Goal: Task Accomplishment & Management: Manage account settings

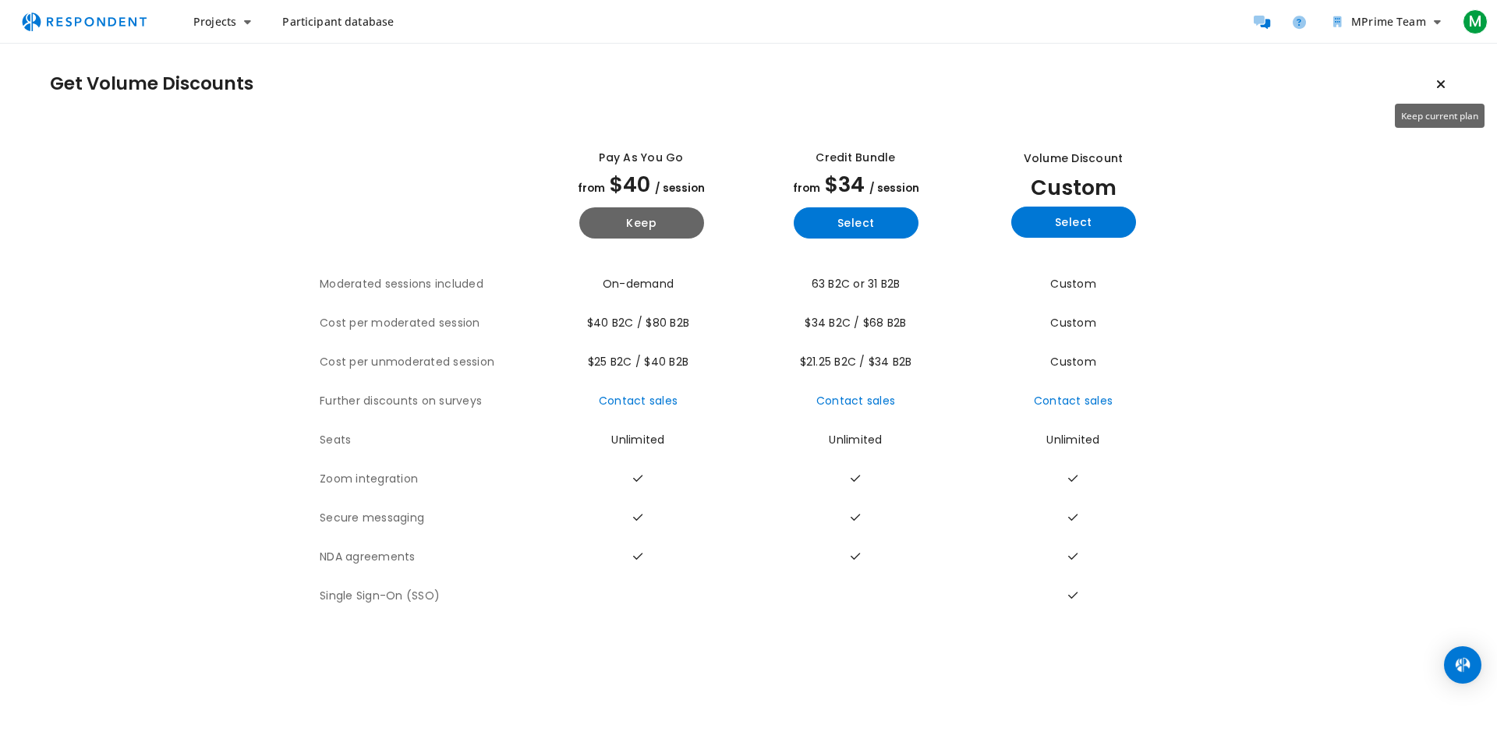
click at [1442, 85] on icon "Keep current plan" at bounding box center [1441, 84] width 9 height 12
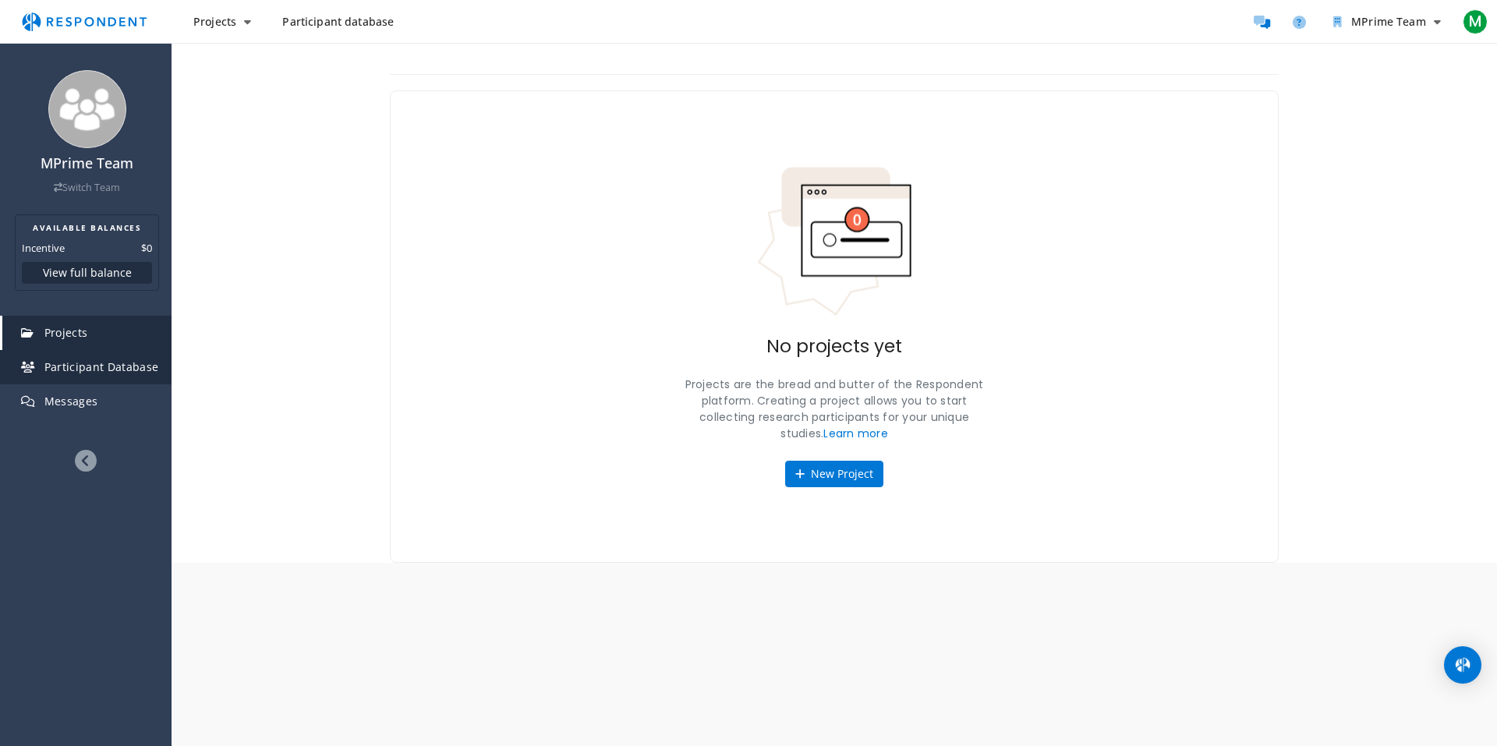
click at [93, 376] on link "Participant Database" at bounding box center [86, 367] width 169 height 34
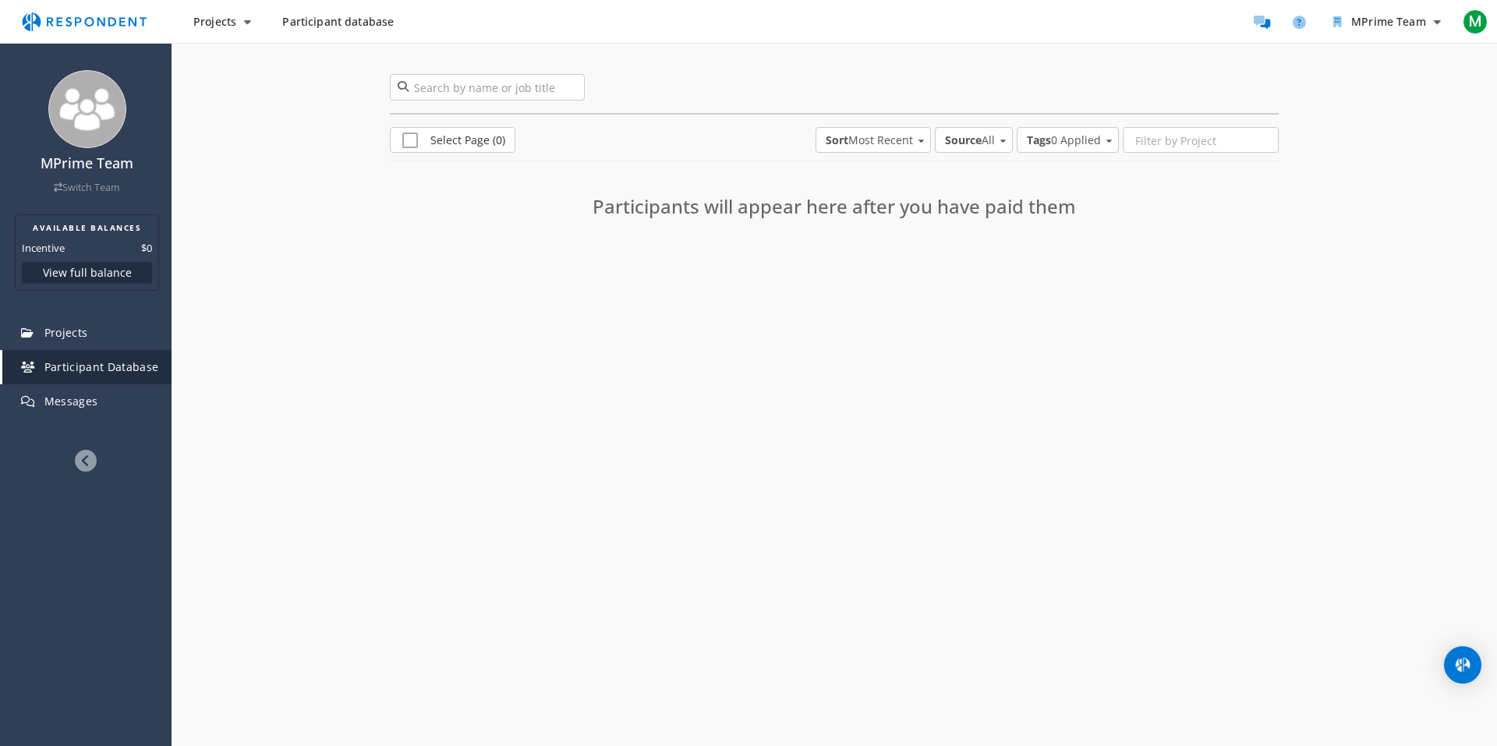
click at [362, 28] on span "Participant database" at bounding box center [338, 21] width 112 height 15
click at [242, 23] on button "Projects" at bounding box center [222, 22] width 83 height 28
click at [238, 108] on link "Projects dashboard" at bounding box center [281, 98] width 200 height 37
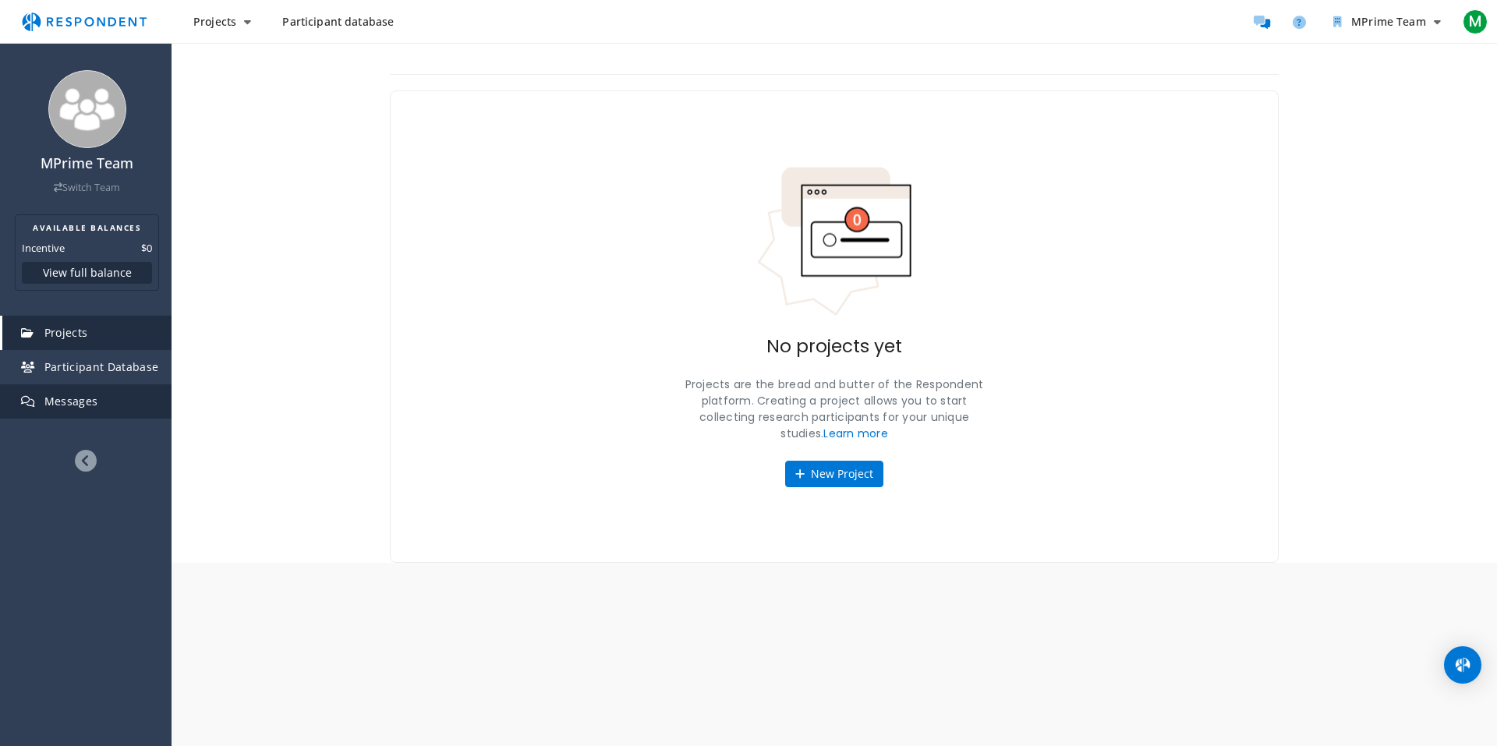
click at [89, 404] on span "Messages" at bounding box center [71, 401] width 54 height 15
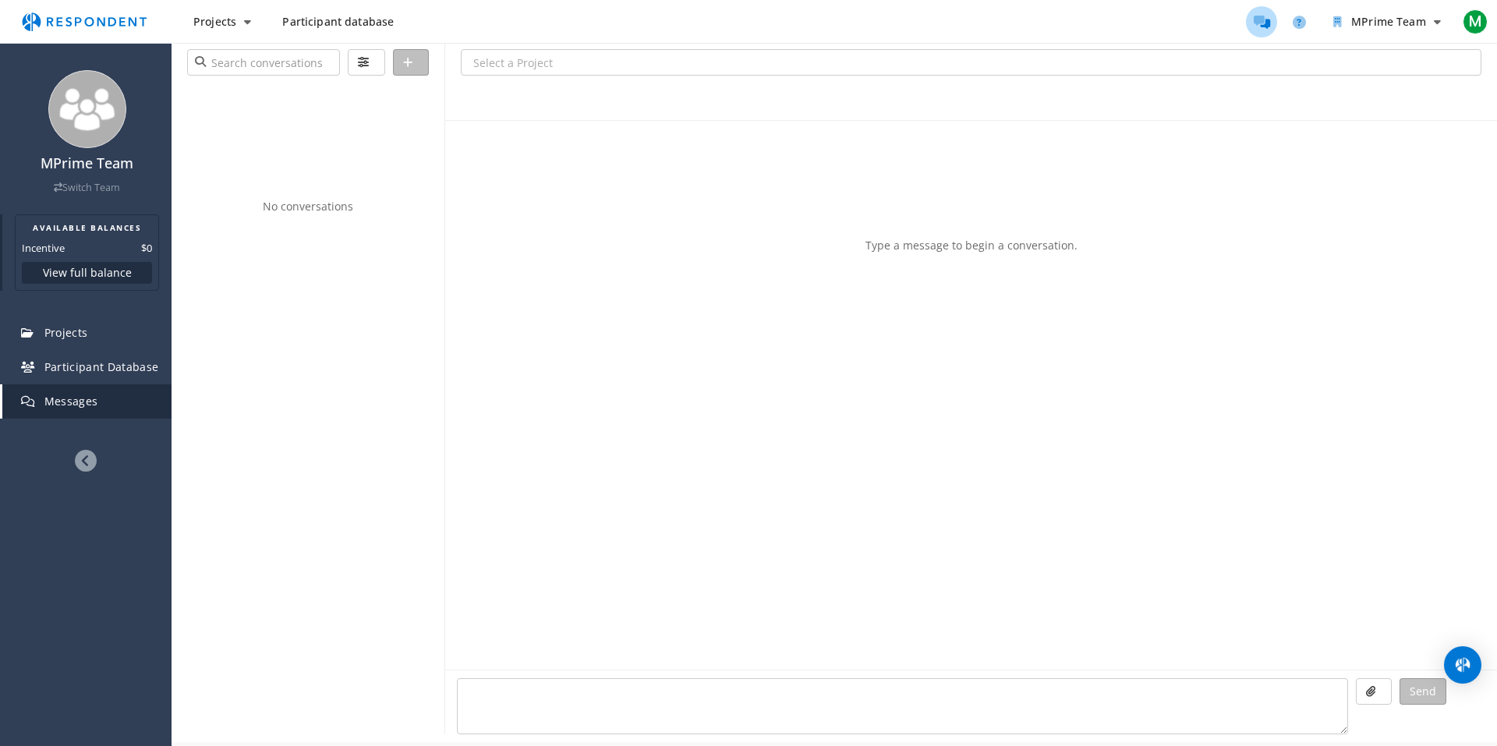
click at [103, 274] on button "View full balance" at bounding box center [87, 273] width 130 height 22
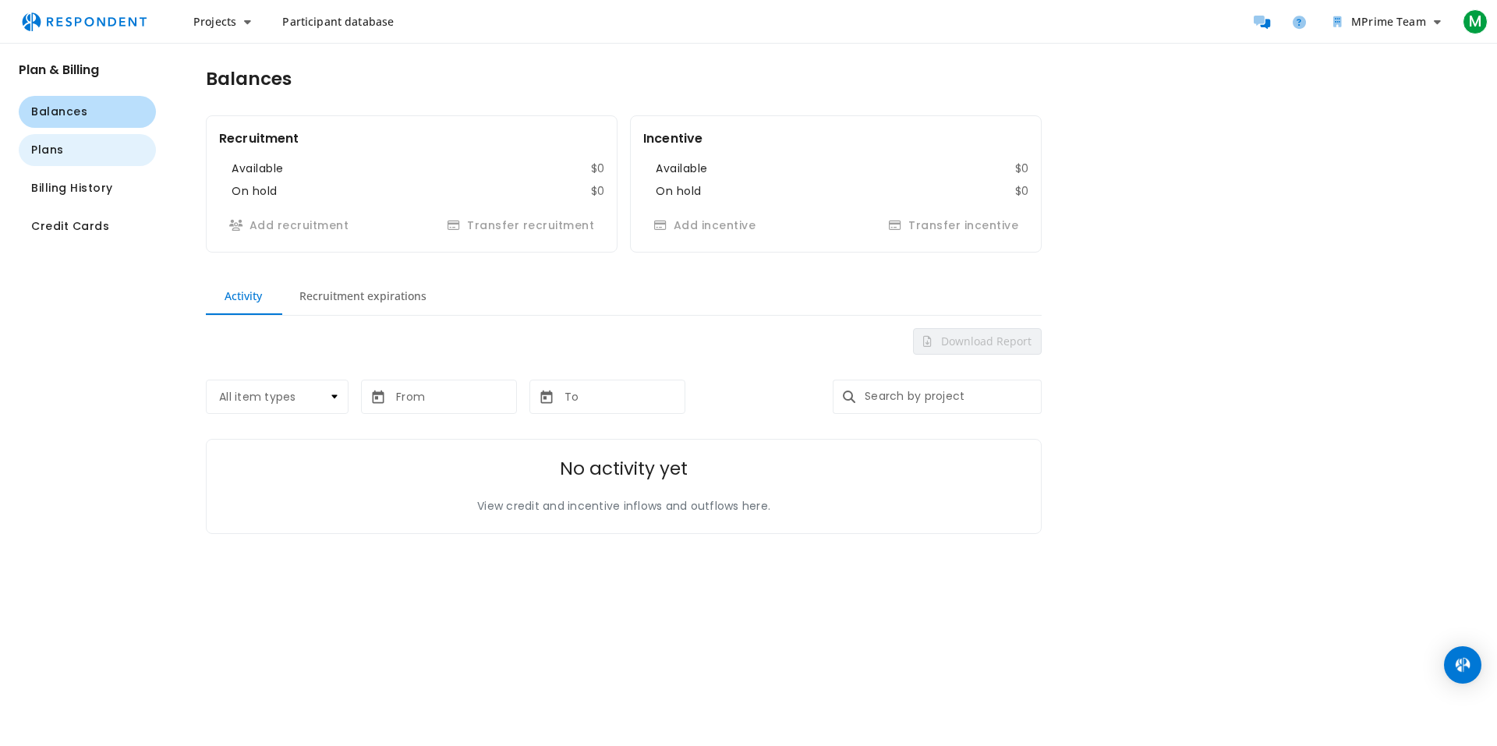
click at [89, 157] on button "Plans" at bounding box center [87, 150] width 137 height 32
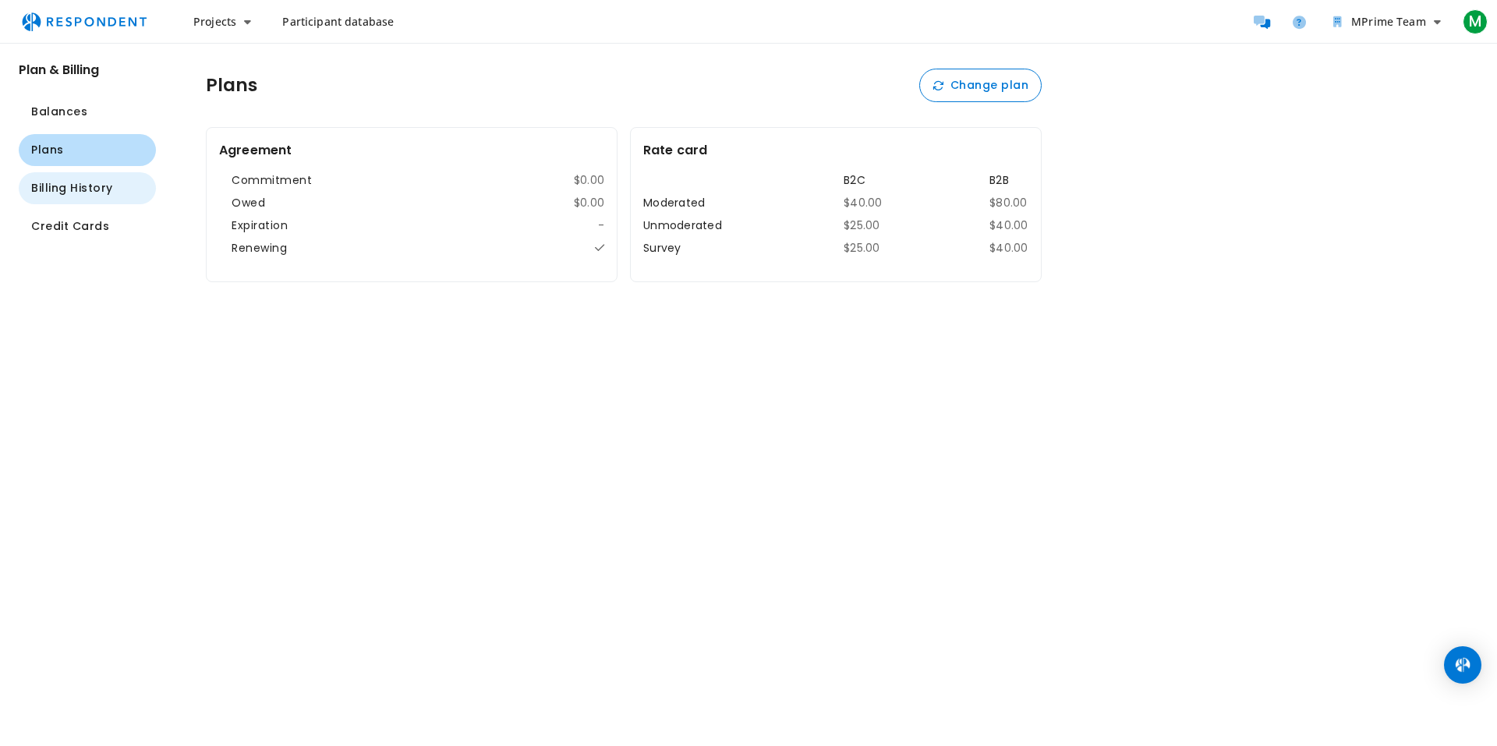
click at [89, 186] on span "Billing History" at bounding box center [72, 188] width 82 height 16
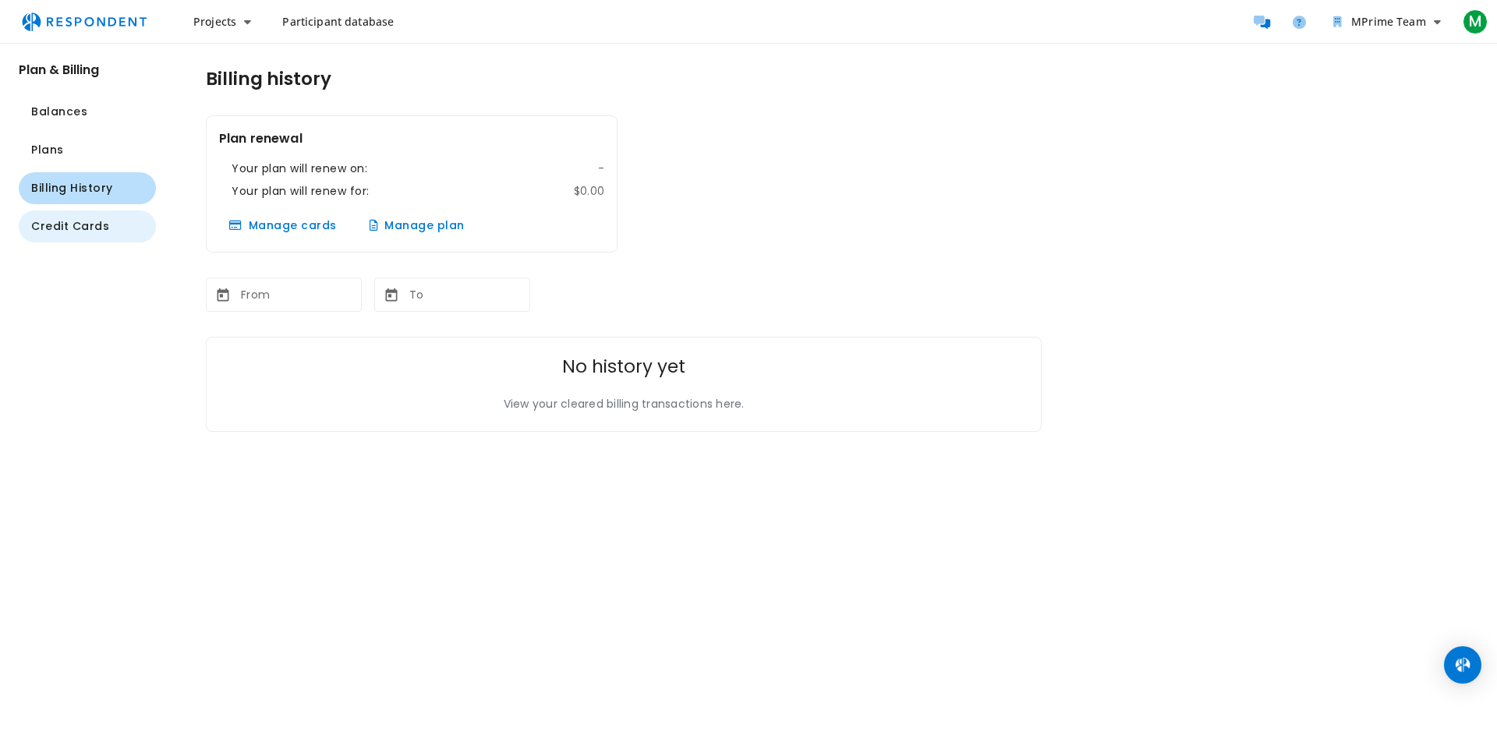
click at [90, 225] on span "Credit Cards" at bounding box center [70, 226] width 78 height 16
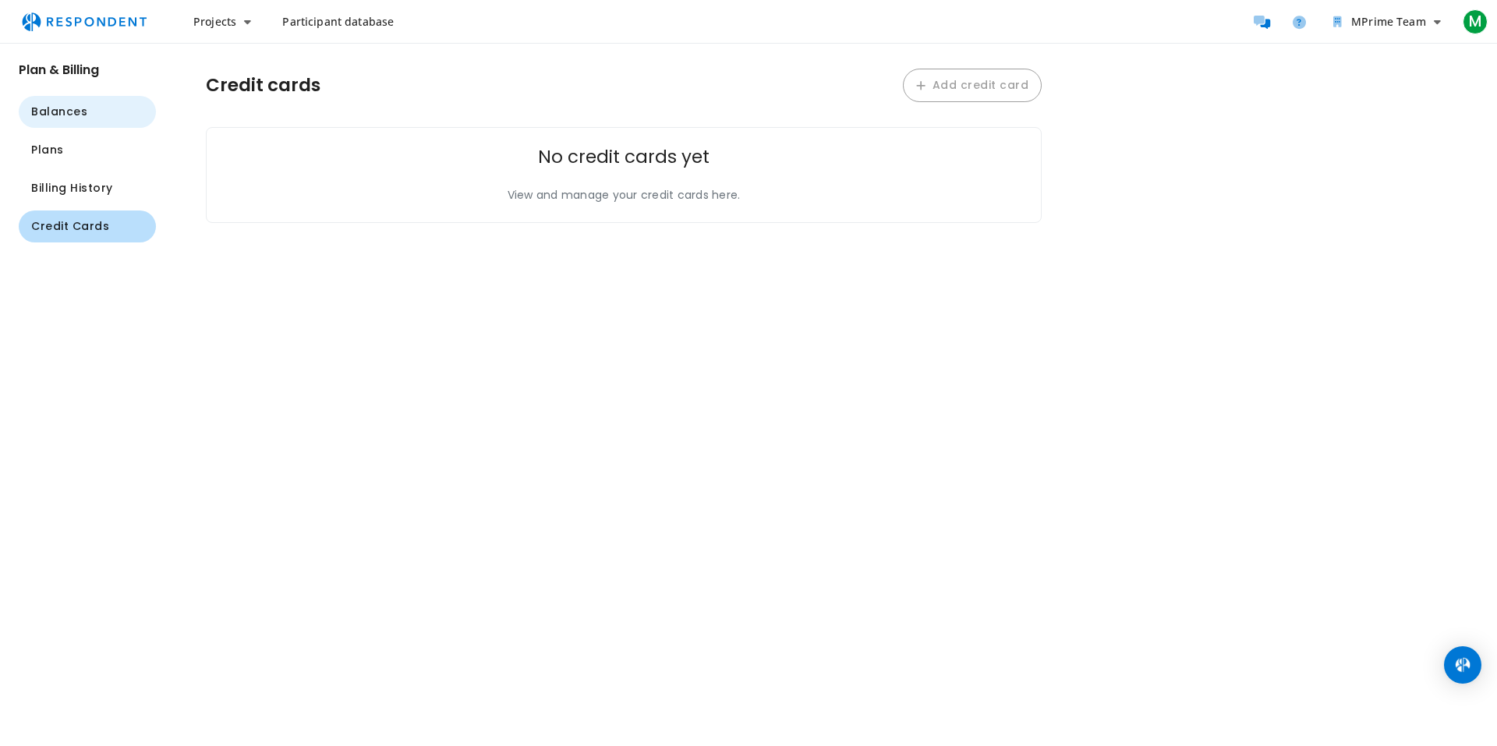
click at [75, 112] on span "Balances" at bounding box center [59, 112] width 56 height 16
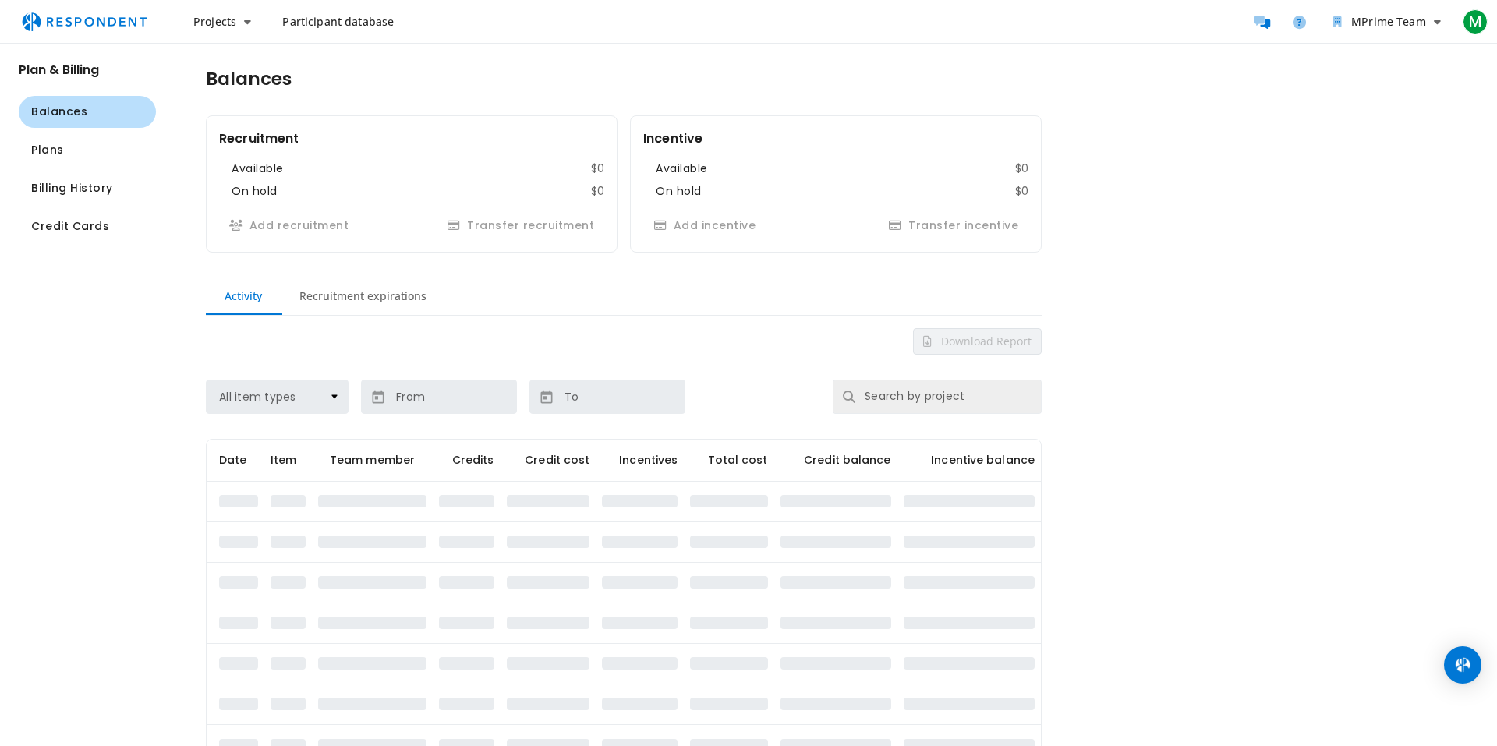
click at [67, 73] on h2 "Plan & Billing" at bounding box center [87, 69] width 137 height 15
click at [255, 14] on button "Projects" at bounding box center [222, 22] width 83 height 28
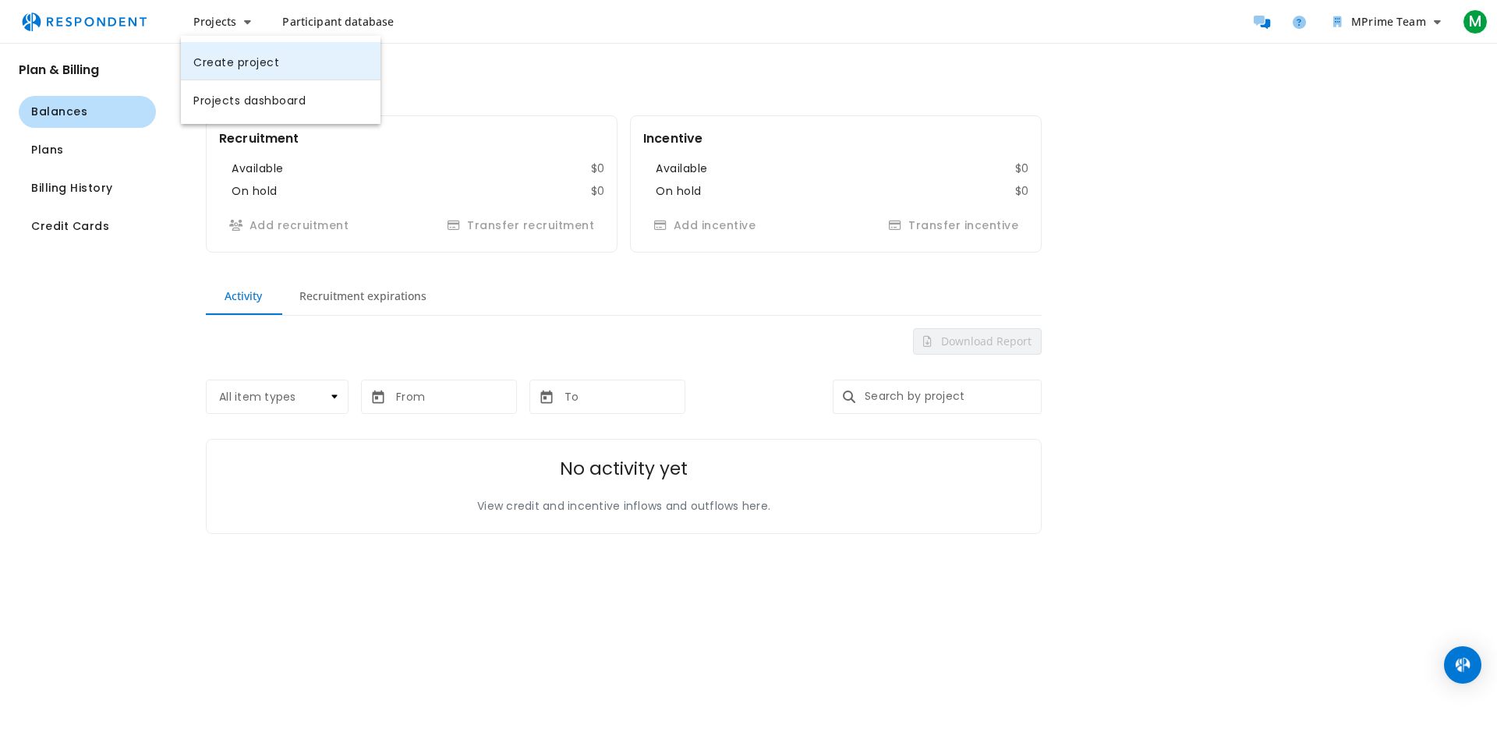
click at [246, 56] on link "Create project" at bounding box center [281, 60] width 200 height 37
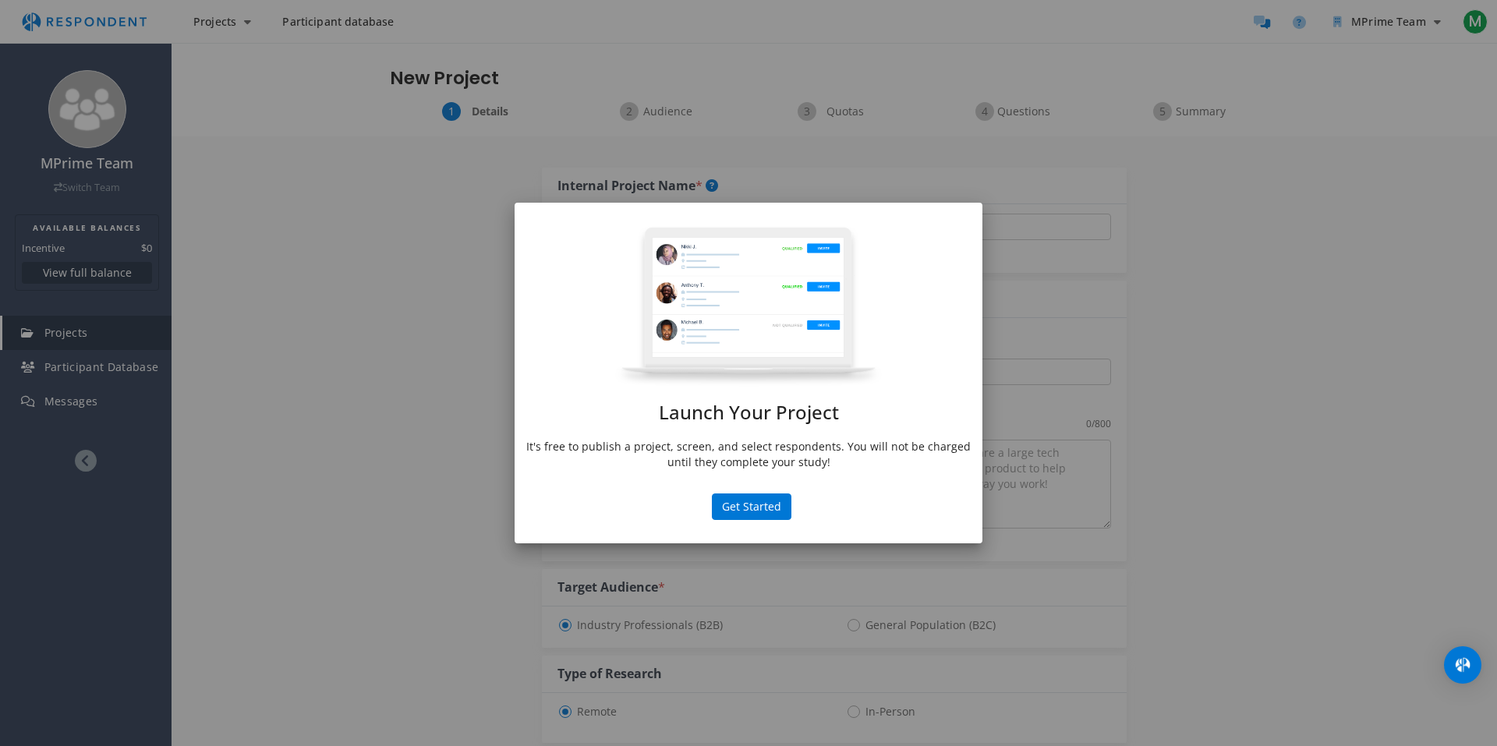
click at [303, 487] on div "Launch Your Project It's free to publish a project, screen, and select responde…" at bounding box center [748, 373] width 1497 height 746
click at [774, 506] on button "Get Started" at bounding box center [752, 507] width 80 height 27
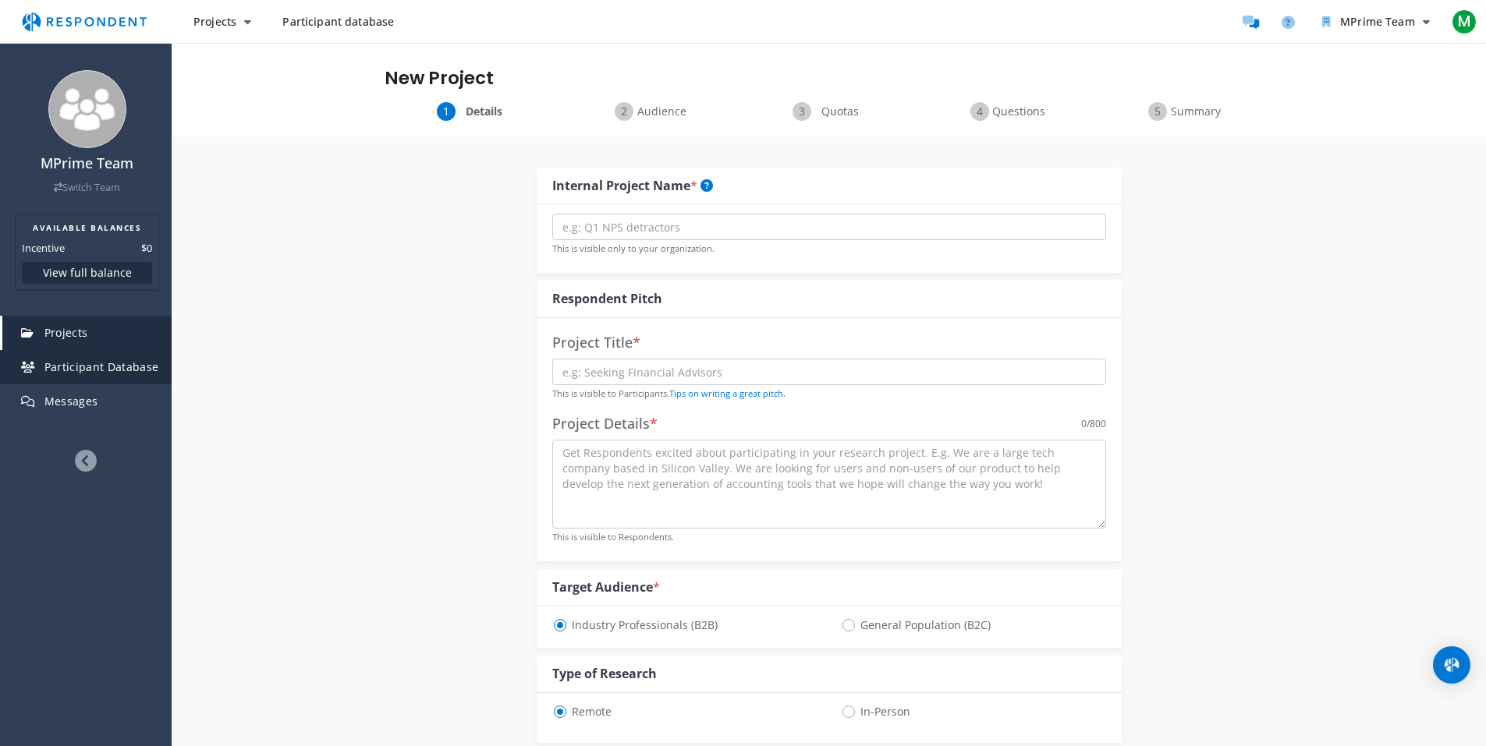
click at [91, 371] on span "Participant Database" at bounding box center [101, 367] width 115 height 15
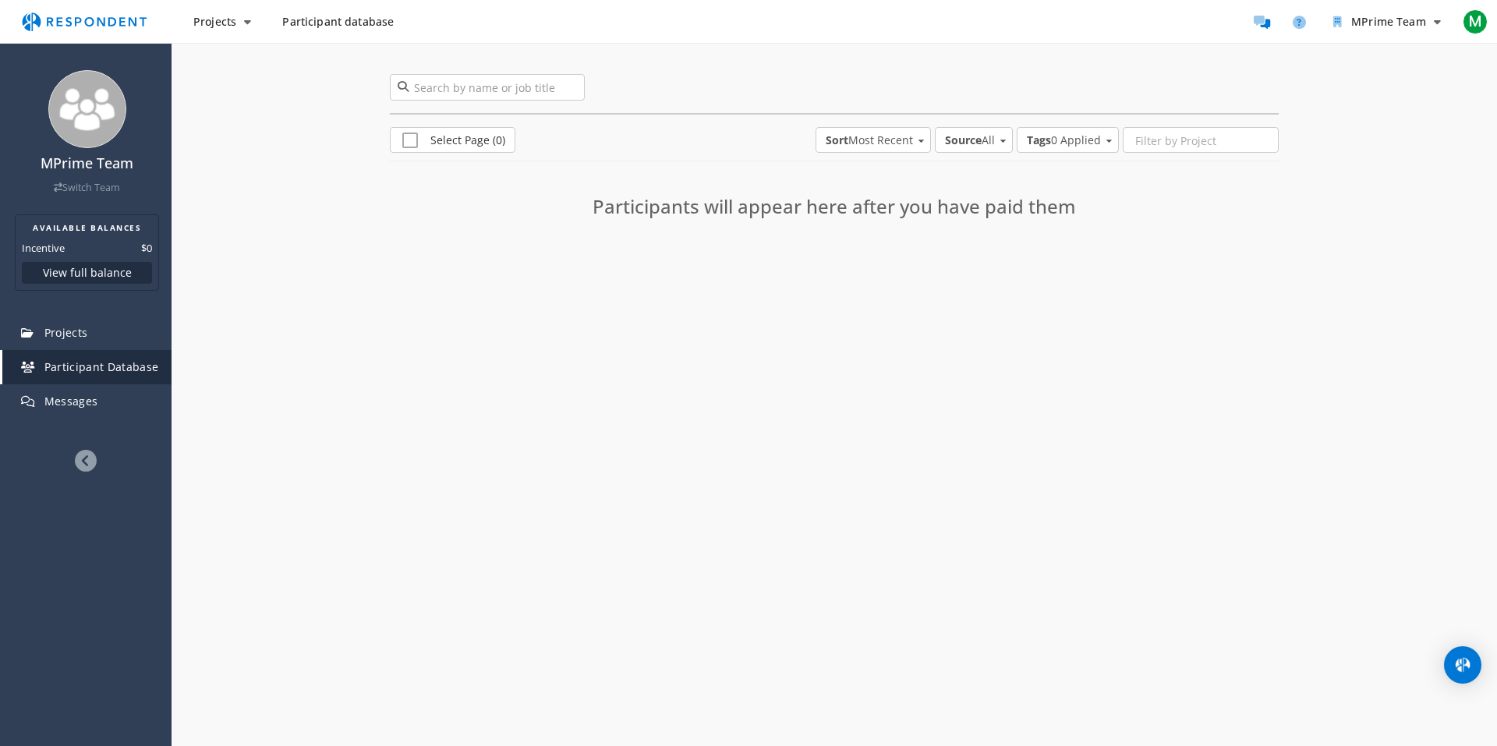
click at [342, 26] on span "Participant database" at bounding box center [338, 21] width 112 height 15
click at [233, 23] on span "Projects" at bounding box center [214, 21] width 43 height 15
click at [249, 97] on link "Projects dashboard" at bounding box center [281, 98] width 200 height 37
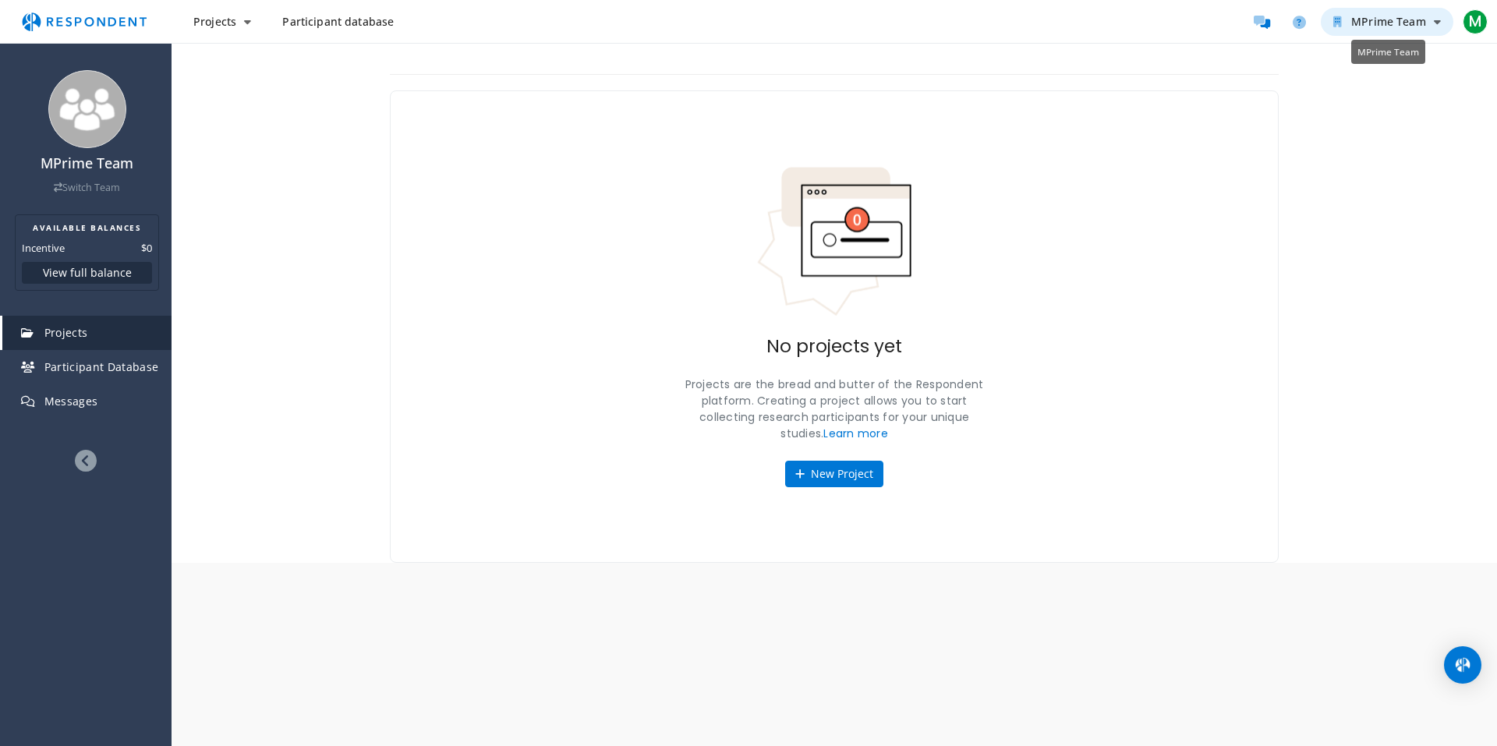
click at [1377, 26] on span "MPrime Team" at bounding box center [1389, 21] width 75 height 15
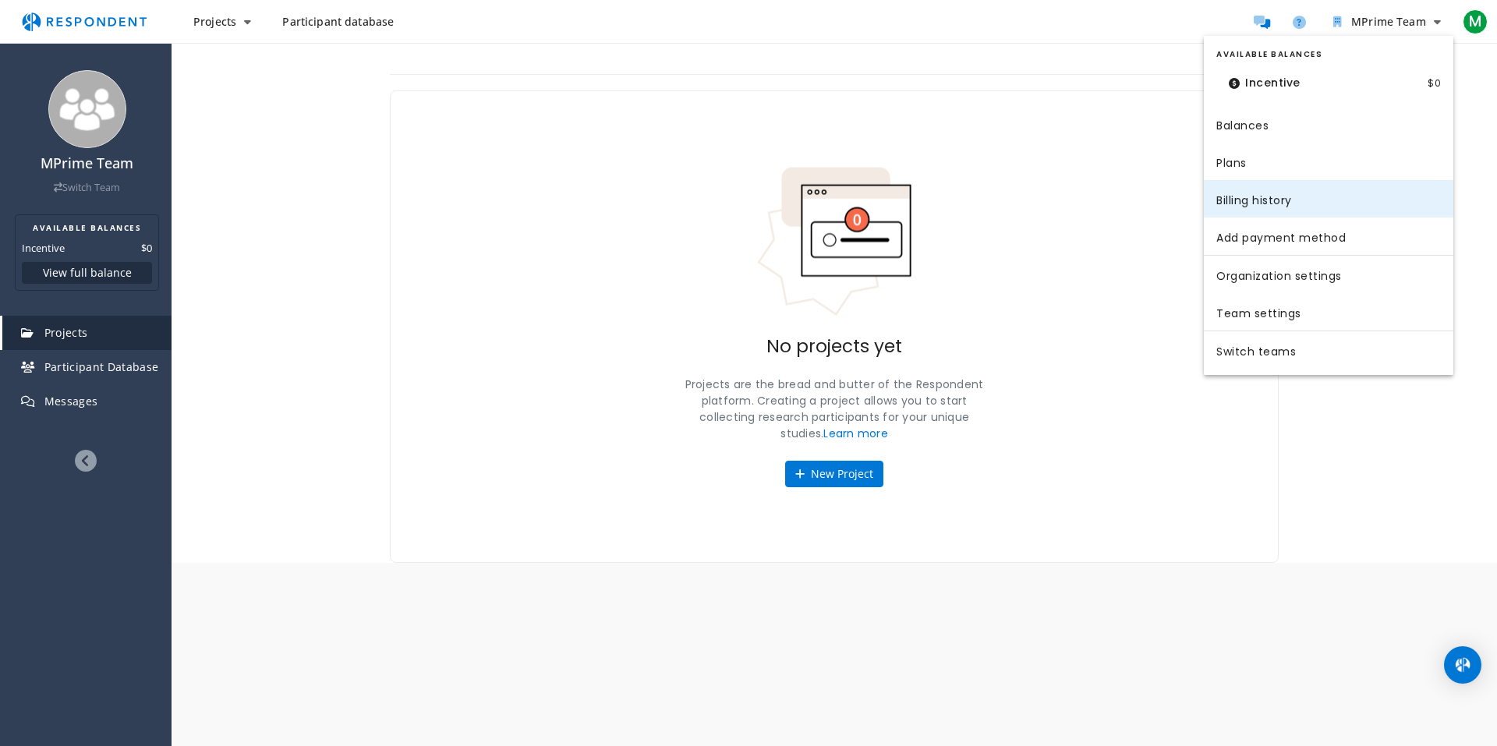
click at [1249, 204] on link "Billing history" at bounding box center [1329, 198] width 250 height 37
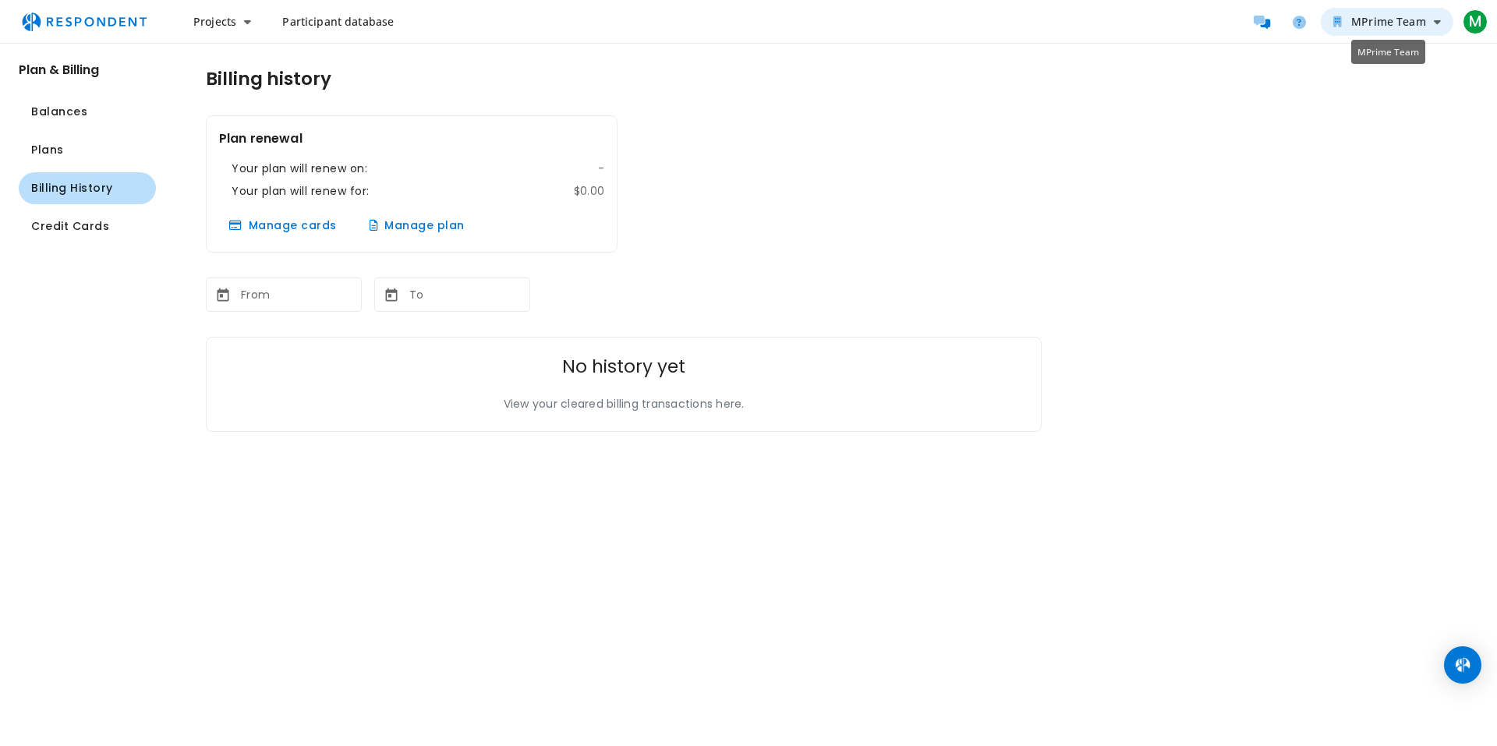
click at [1396, 29] on button "MPrime Team" at bounding box center [1387, 22] width 133 height 28
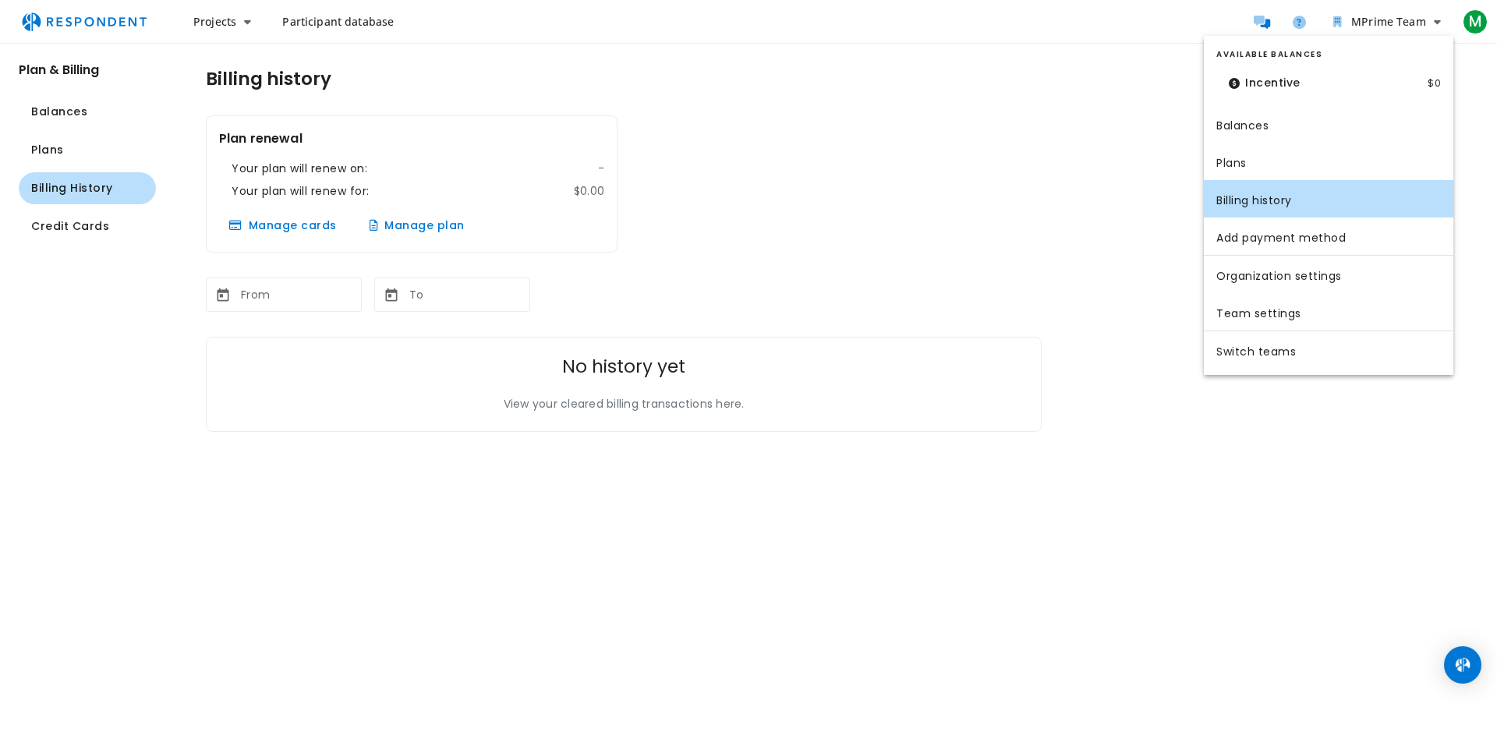
click at [1292, 83] on dt "Incentive" at bounding box center [1265, 83] width 97 height 32
click at [1236, 162] on link "Plans" at bounding box center [1329, 161] width 250 height 37
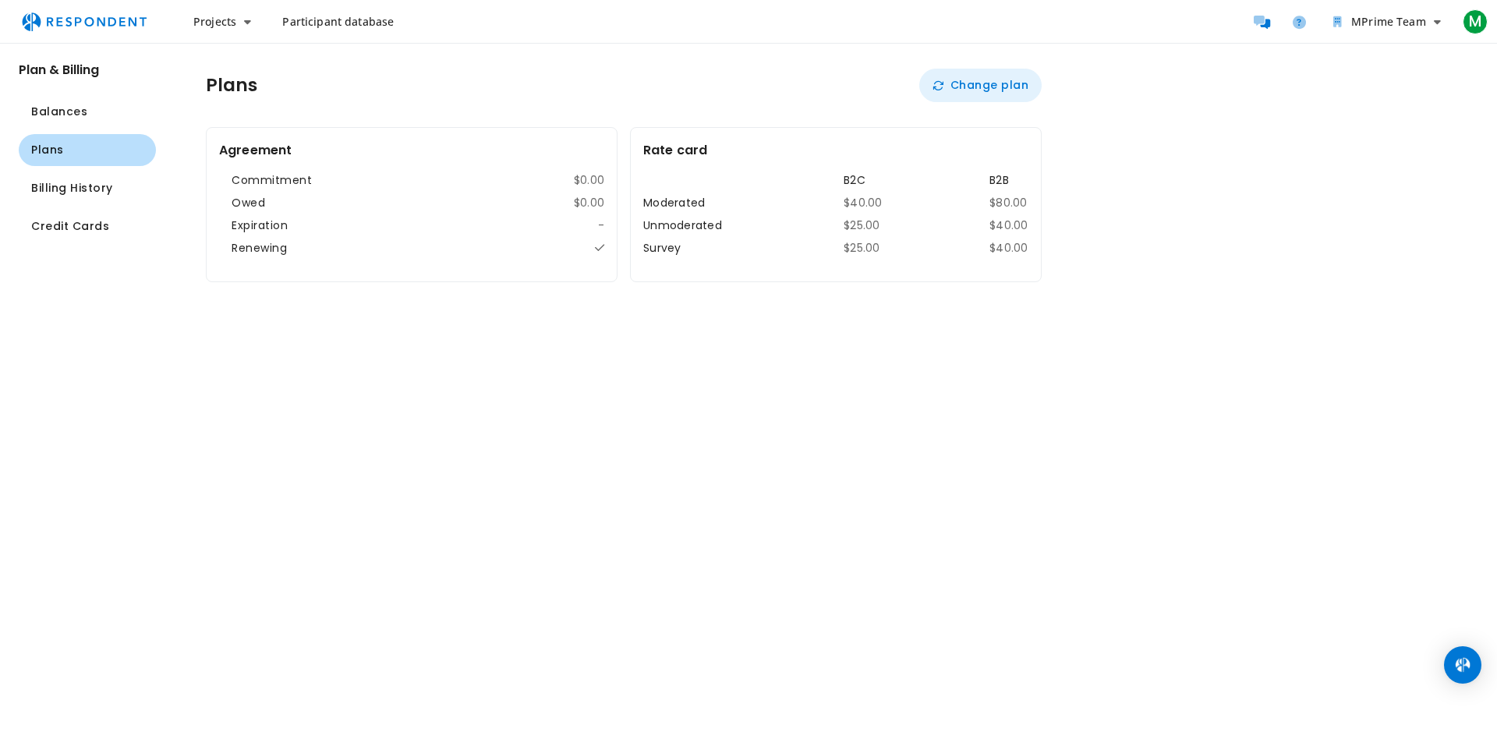
click at [1008, 89] on button "Change plan" at bounding box center [981, 86] width 122 height 34
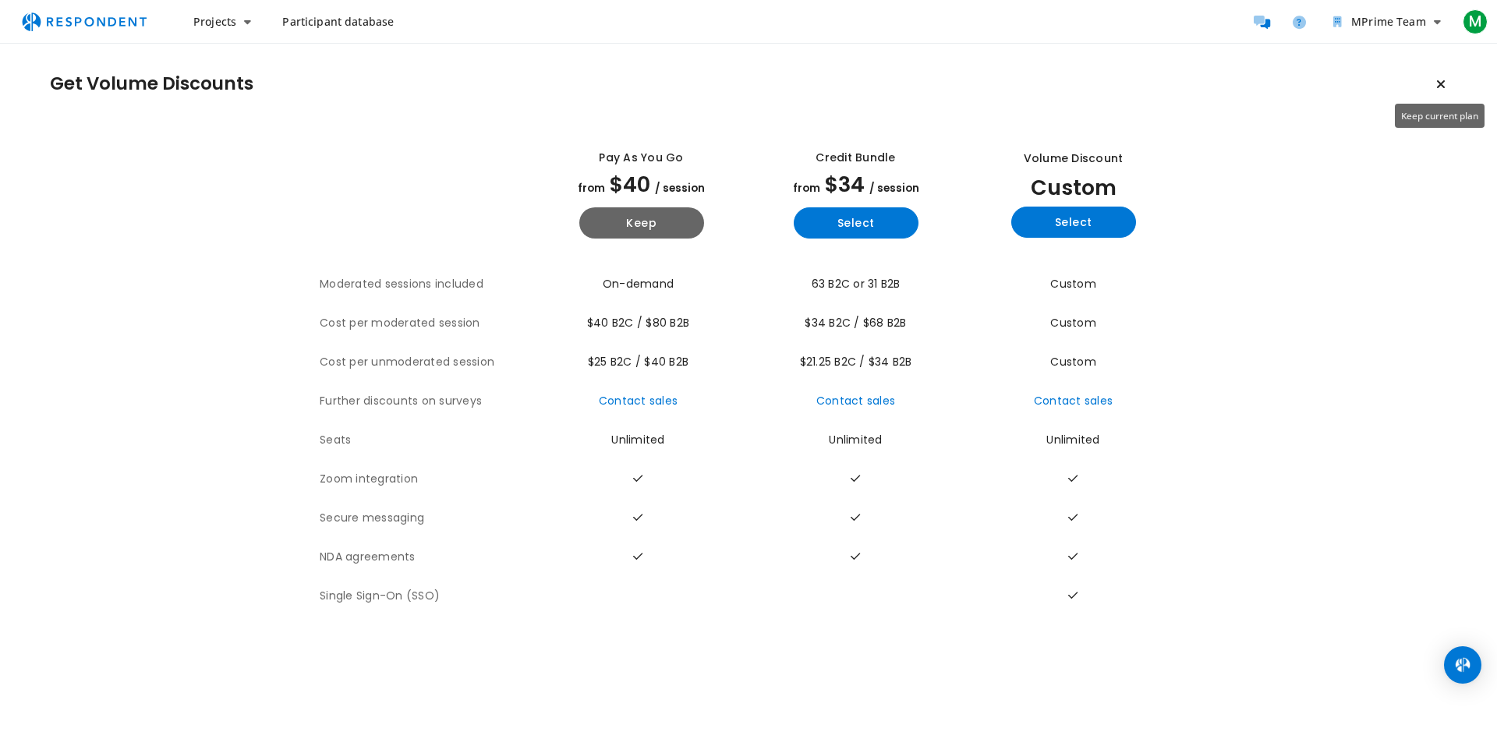
click at [1445, 83] on icon "Keep current plan" at bounding box center [1441, 84] width 9 height 12
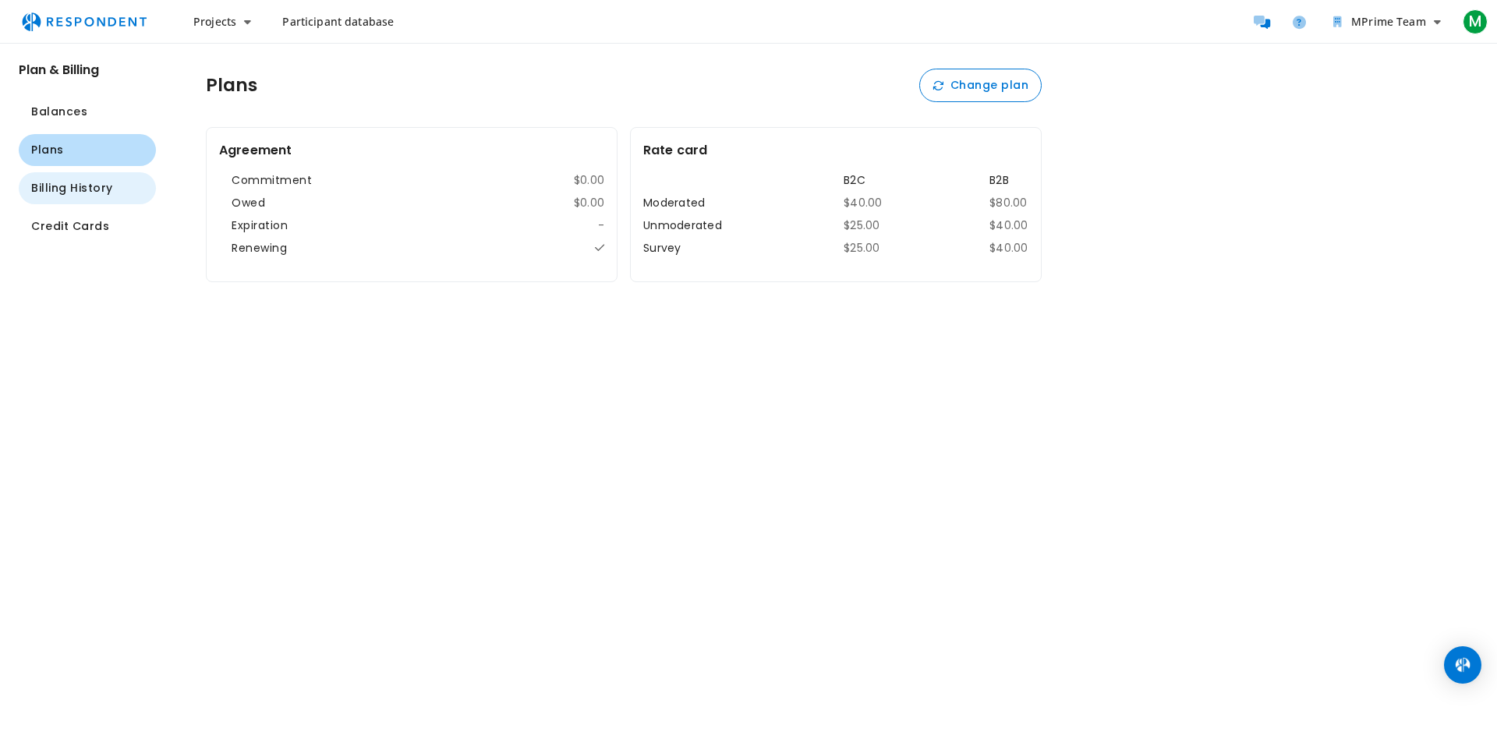
click at [91, 186] on span "Billing History" at bounding box center [72, 188] width 82 height 16
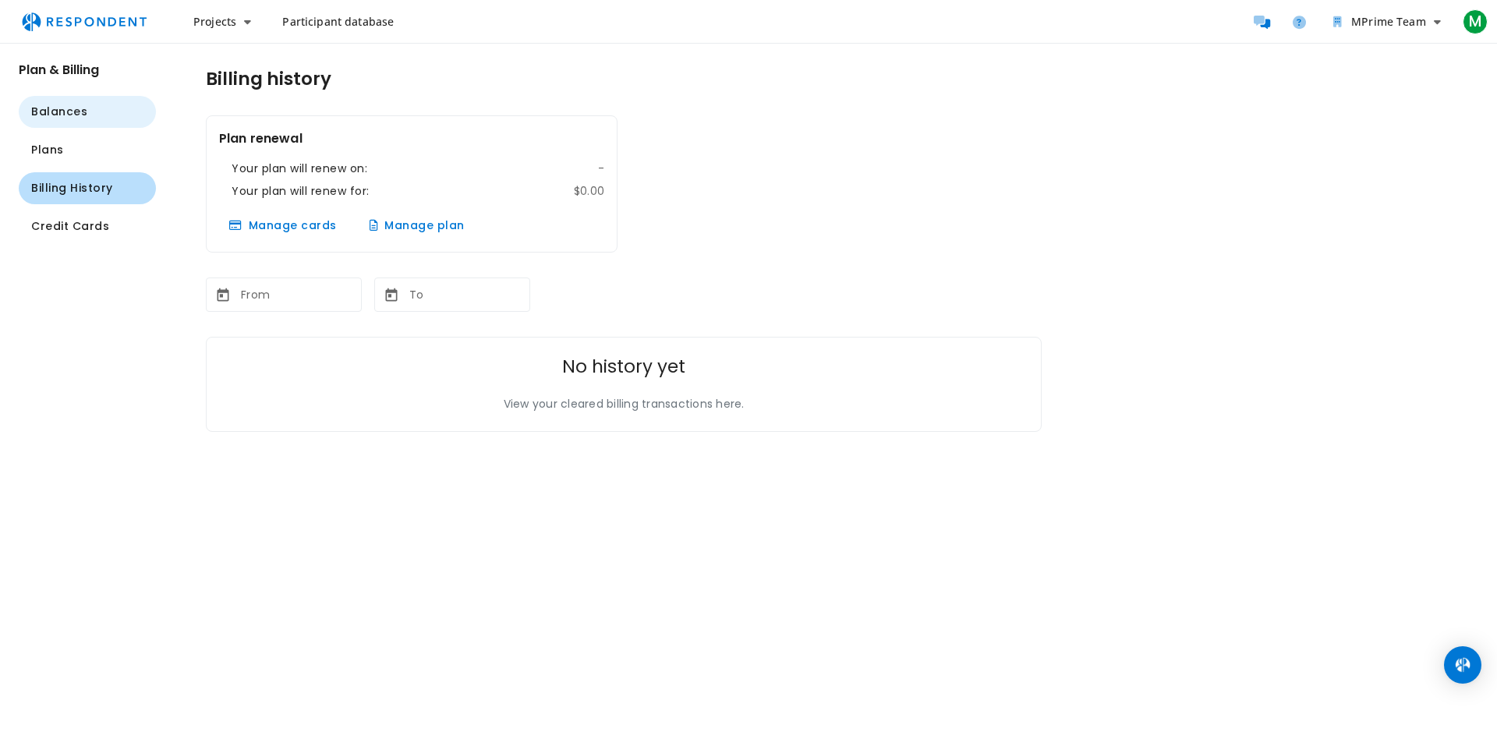
click at [58, 101] on button "Balances" at bounding box center [87, 112] width 137 height 32
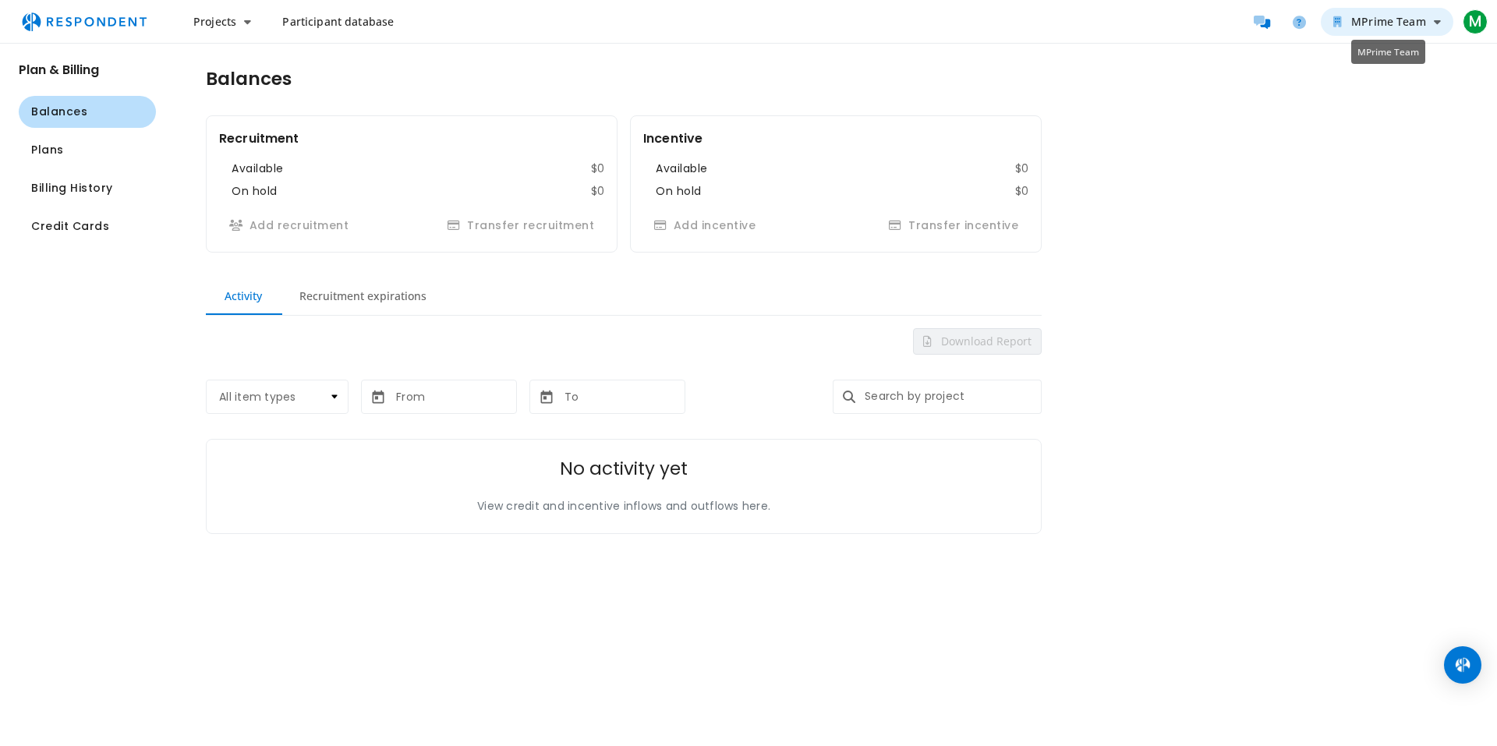
click at [1392, 17] on span "MPrime Team" at bounding box center [1389, 21] width 75 height 15
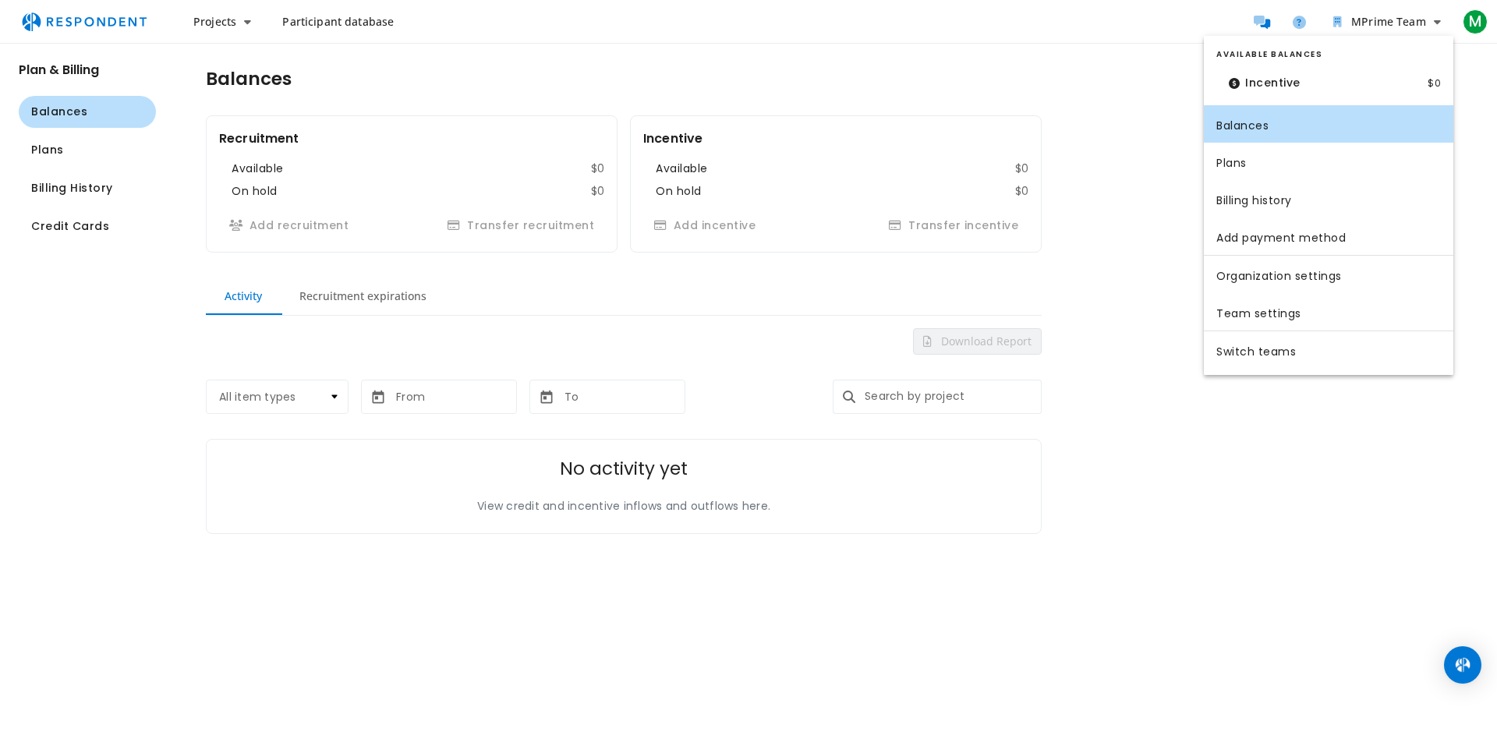
click at [1334, 484] on md-backdrop at bounding box center [748, 373] width 1497 height 746
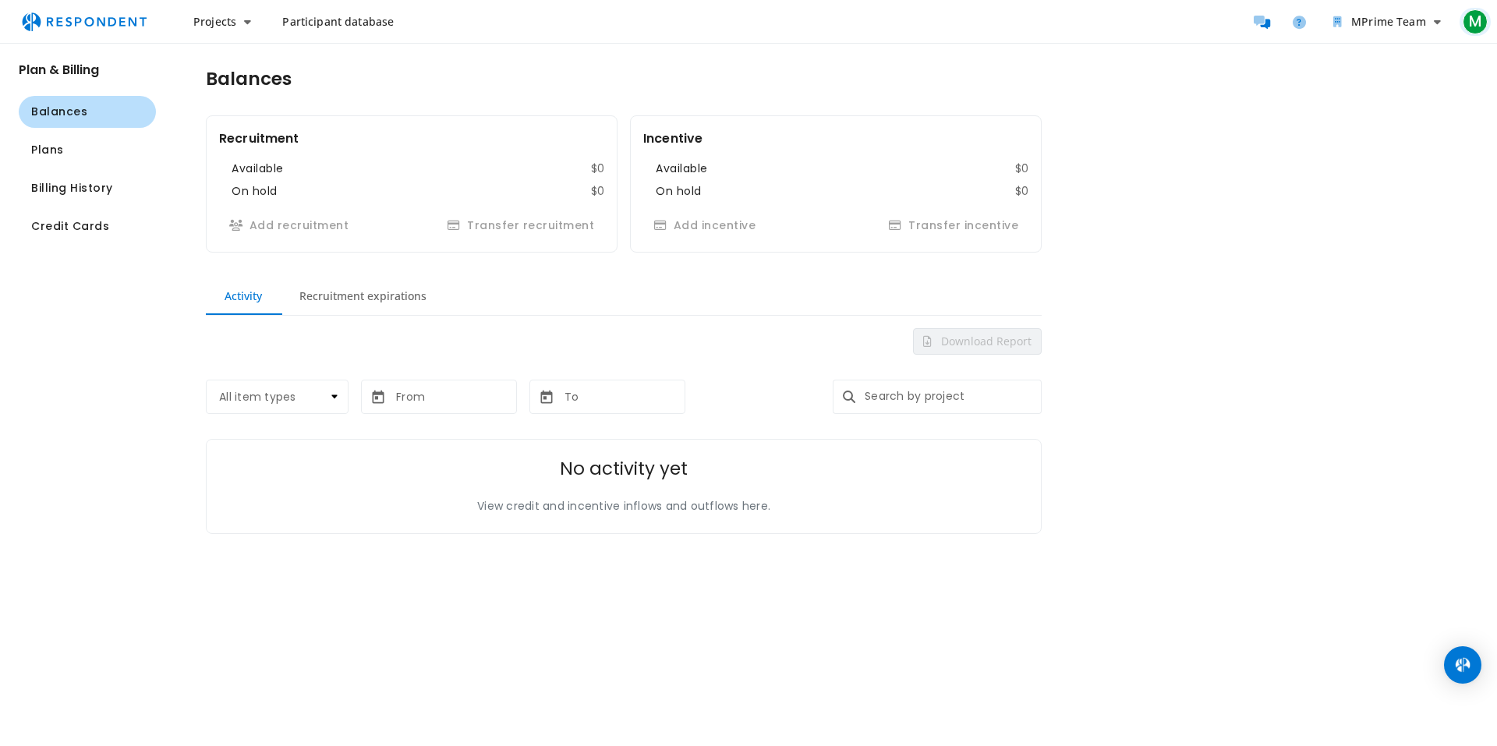
click at [1471, 25] on span "M" at bounding box center [1475, 21] width 25 height 25
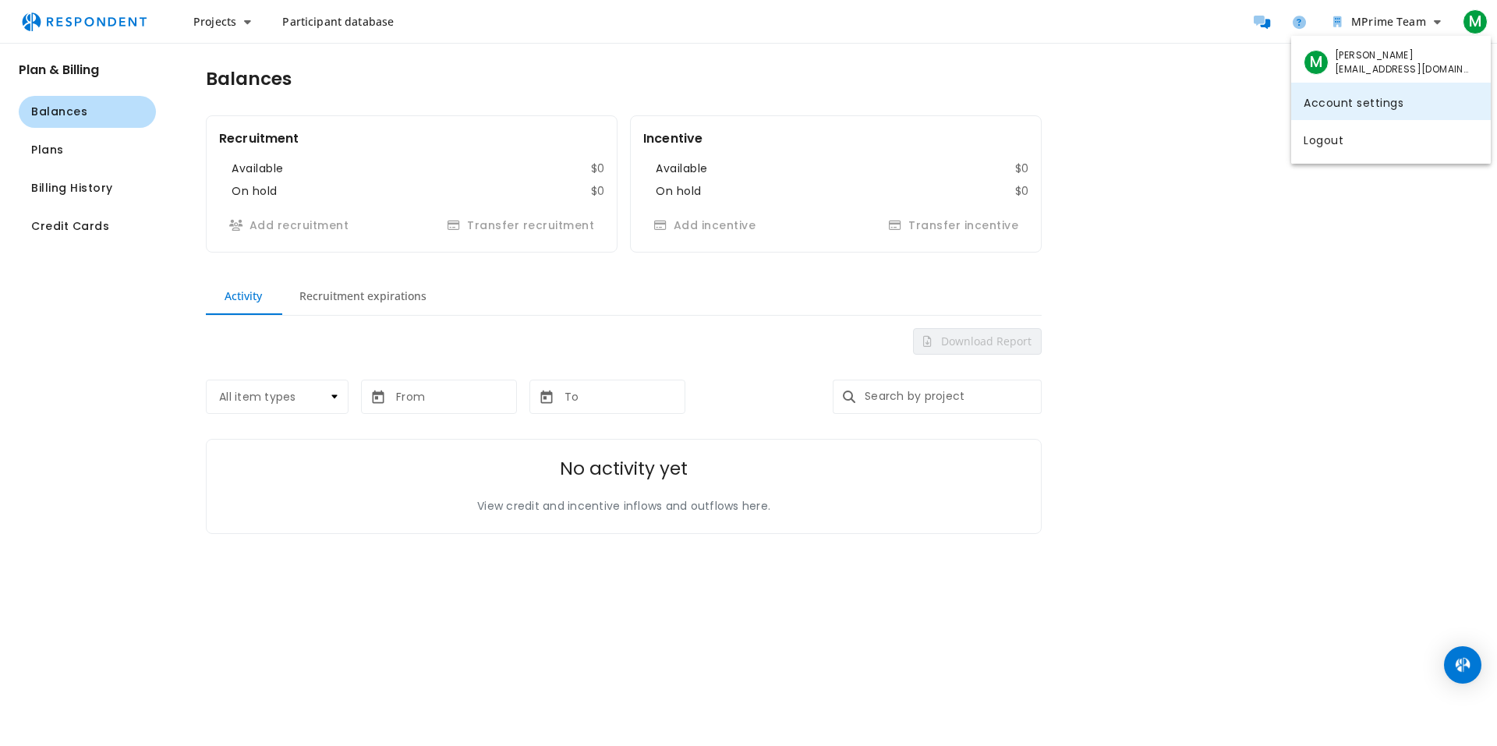
click at [1377, 98] on link "Account settings" at bounding box center [1392, 101] width 200 height 37
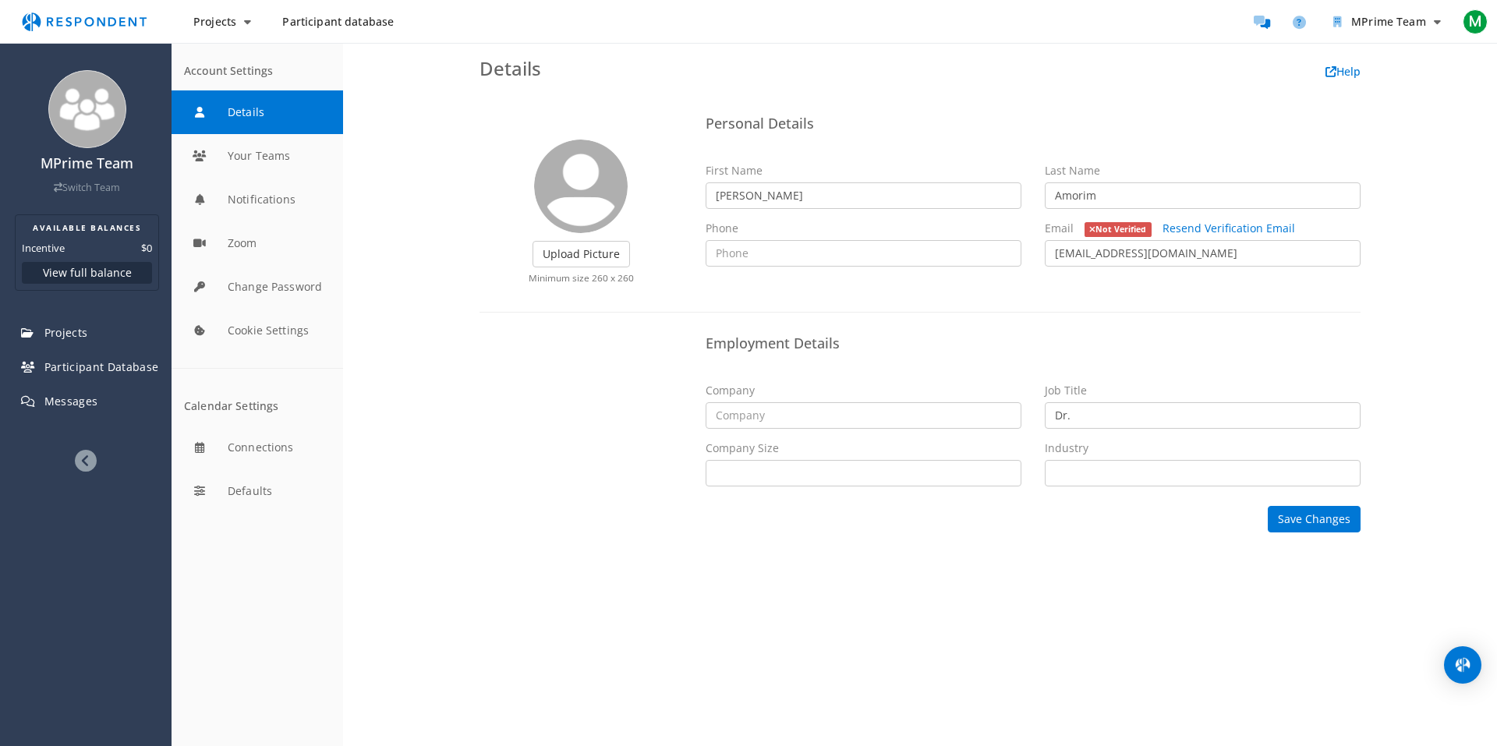
drag, startPoint x: 1455, startPoint y: 0, endPoint x: 658, endPoint y: 342, distance: 866.8
click at [658, 342] on div "Employment Details Company Job Title Dr. Company Size Self Employed 1 - 10 11 -…" at bounding box center [920, 413] width 905 height 170
